Goal: Task Accomplishment & Management: Manage account settings

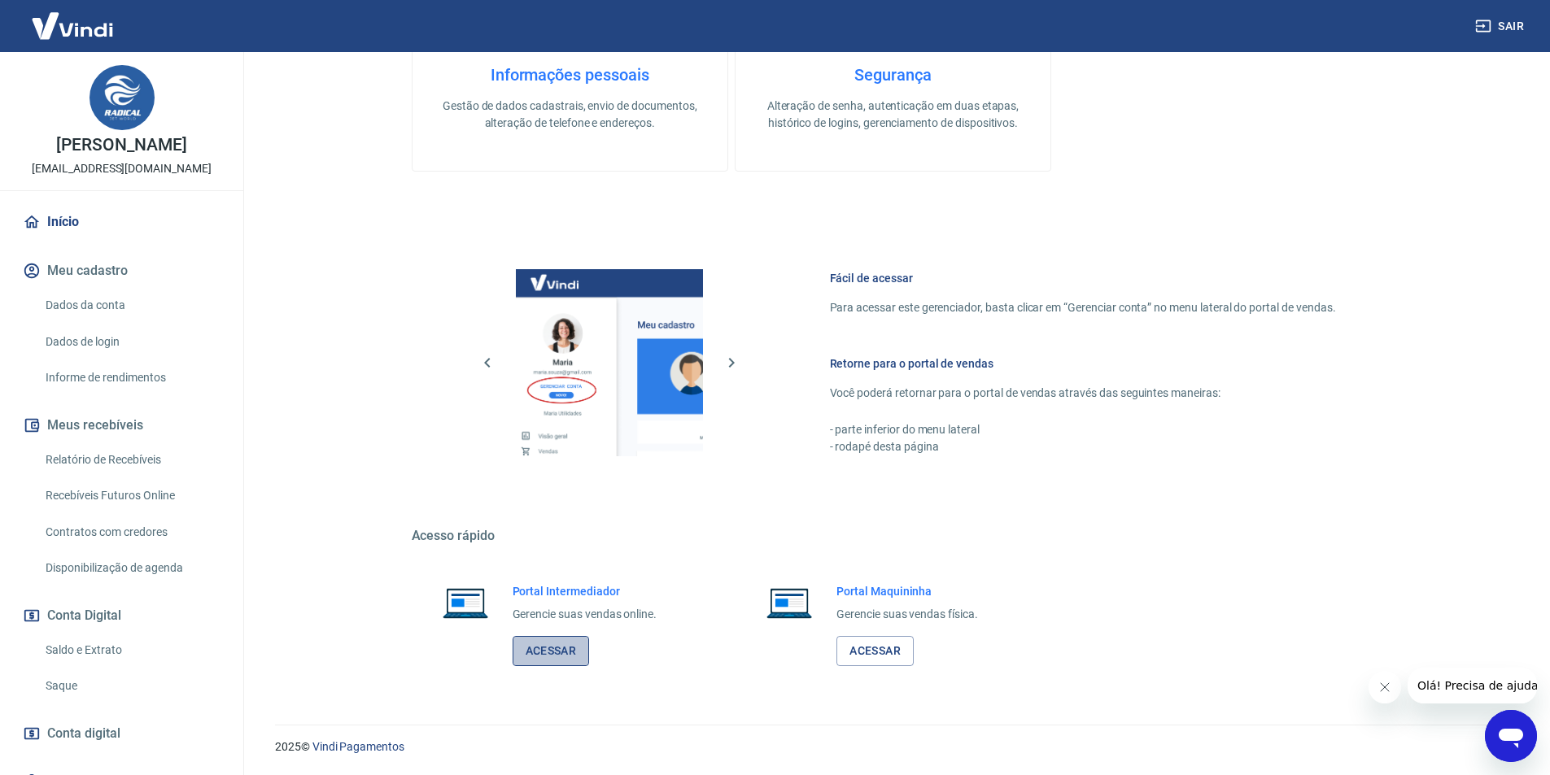
click at [542, 649] on link "Acessar" at bounding box center [551, 651] width 77 height 30
